Goal: Transaction & Acquisition: Download file/media

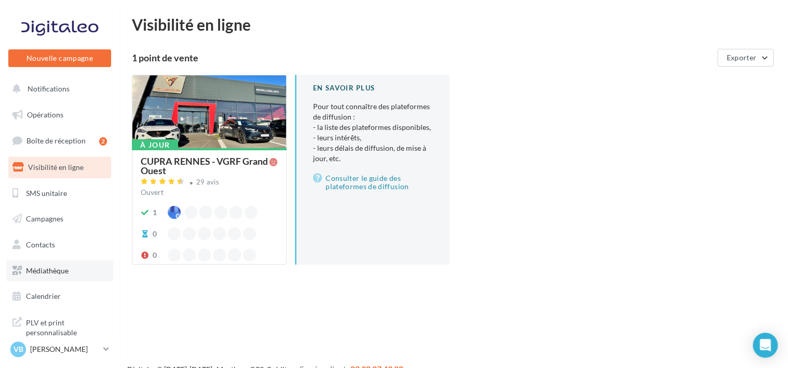
click at [43, 274] on link "Médiathèque" at bounding box center [59, 271] width 107 height 22
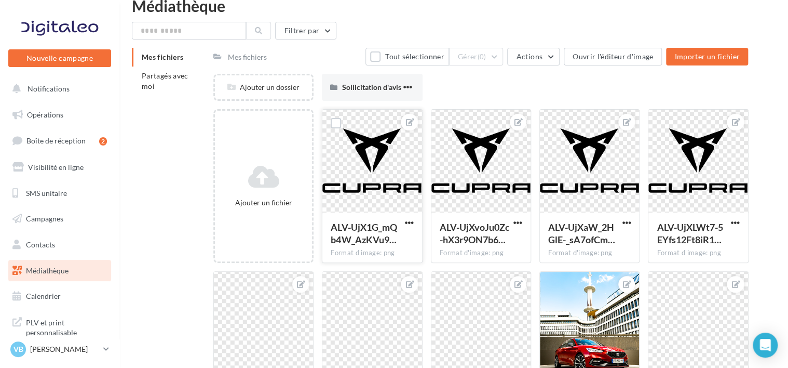
scroll to position [18, 0]
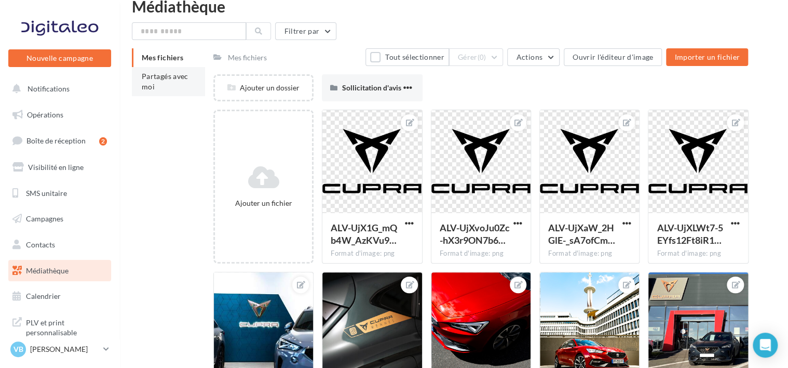
click at [169, 80] on li "Partagés avec moi" at bounding box center [168, 81] width 73 height 29
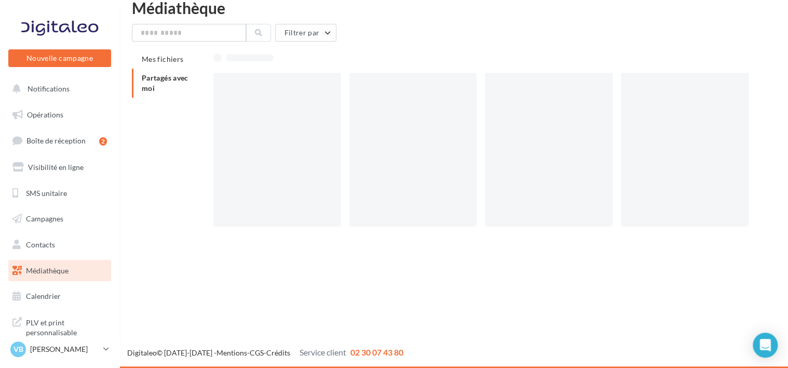
scroll to position [17, 0]
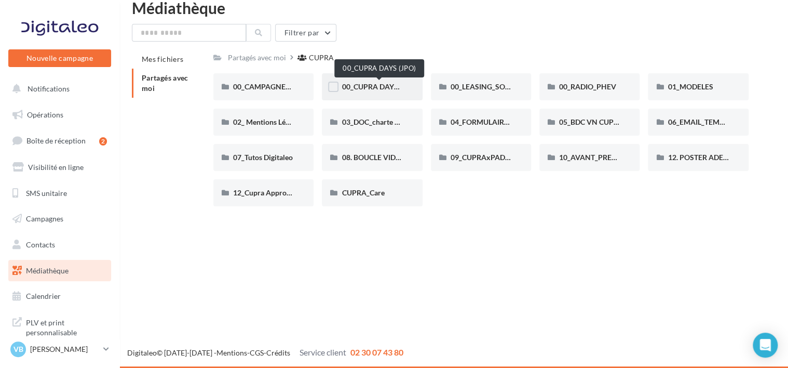
click at [373, 83] on span "00_CUPRA DAYS (JPO)" at bounding box center [379, 86] width 75 height 9
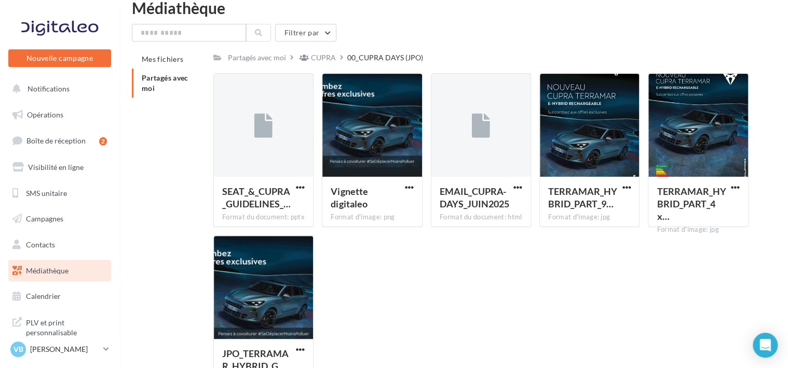
scroll to position [18, 0]
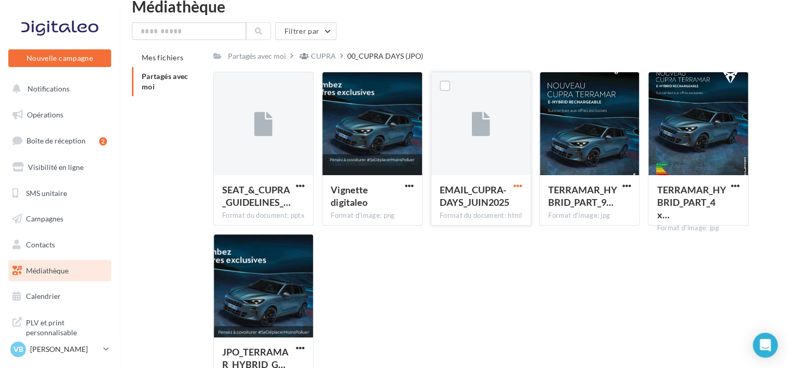
click at [517, 184] on span "button" at bounding box center [518, 185] width 9 height 9
click at [468, 206] on button "Télécharger" at bounding box center [473, 206] width 104 height 27
click at [72, 347] on p "[PERSON_NAME]" at bounding box center [64, 349] width 69 height 10
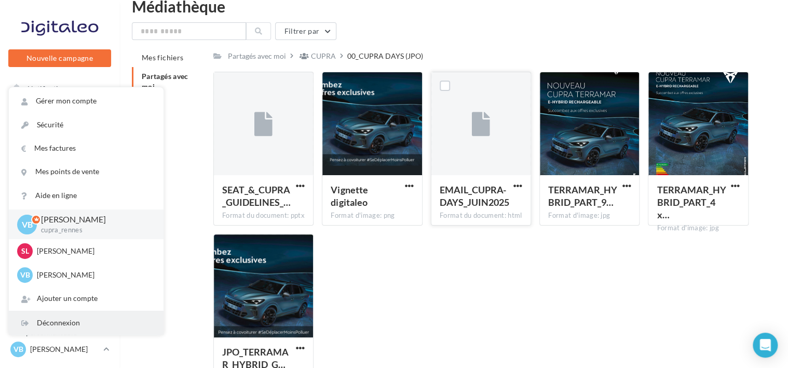
click at [57, 324] on div "Déconnexion" at bounding box center [86, 322] width 155 height 23
